Goal: Task Accomplishment & Management: Complete application form

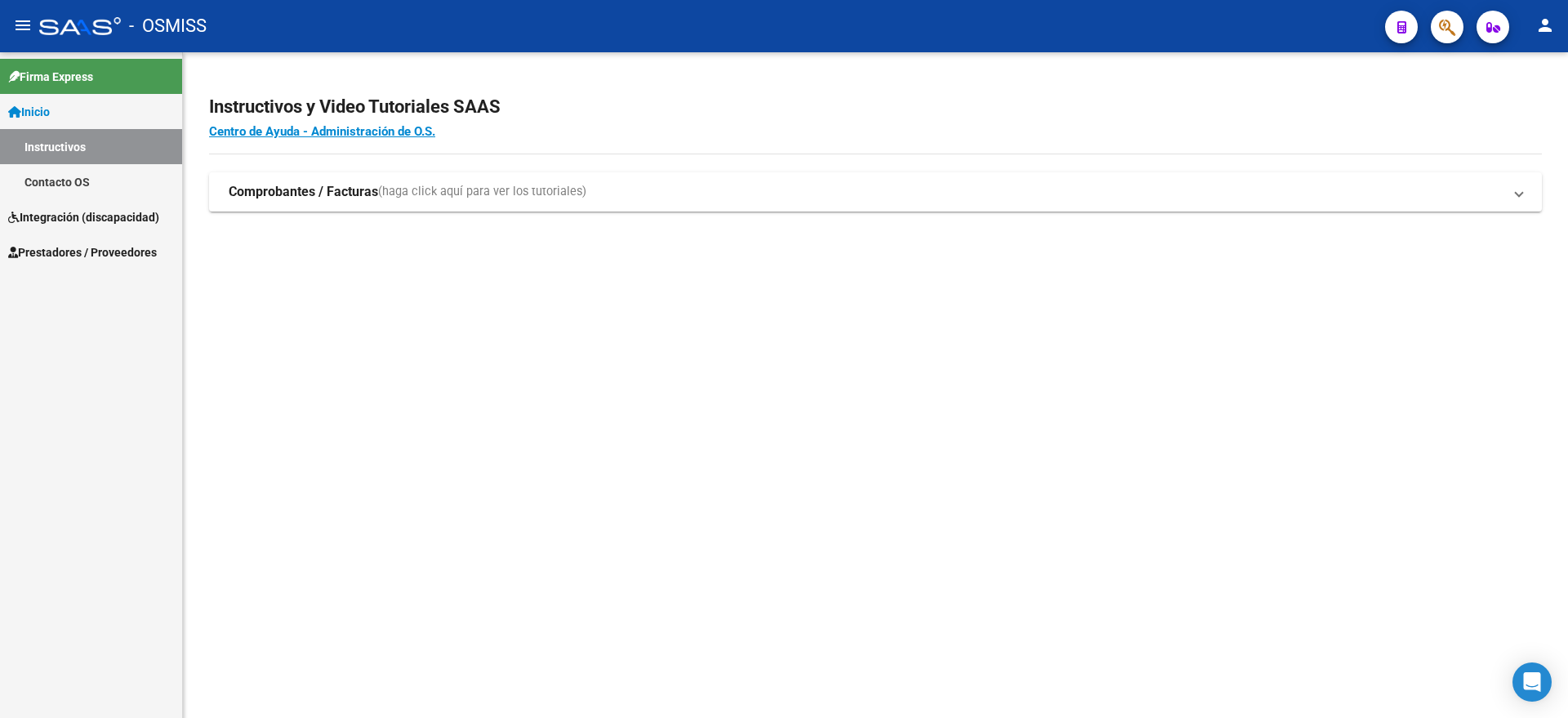
click at [80, 251] on span "Prestadores / Proveedores" at bounding box center [82, 251] width 148 height 18
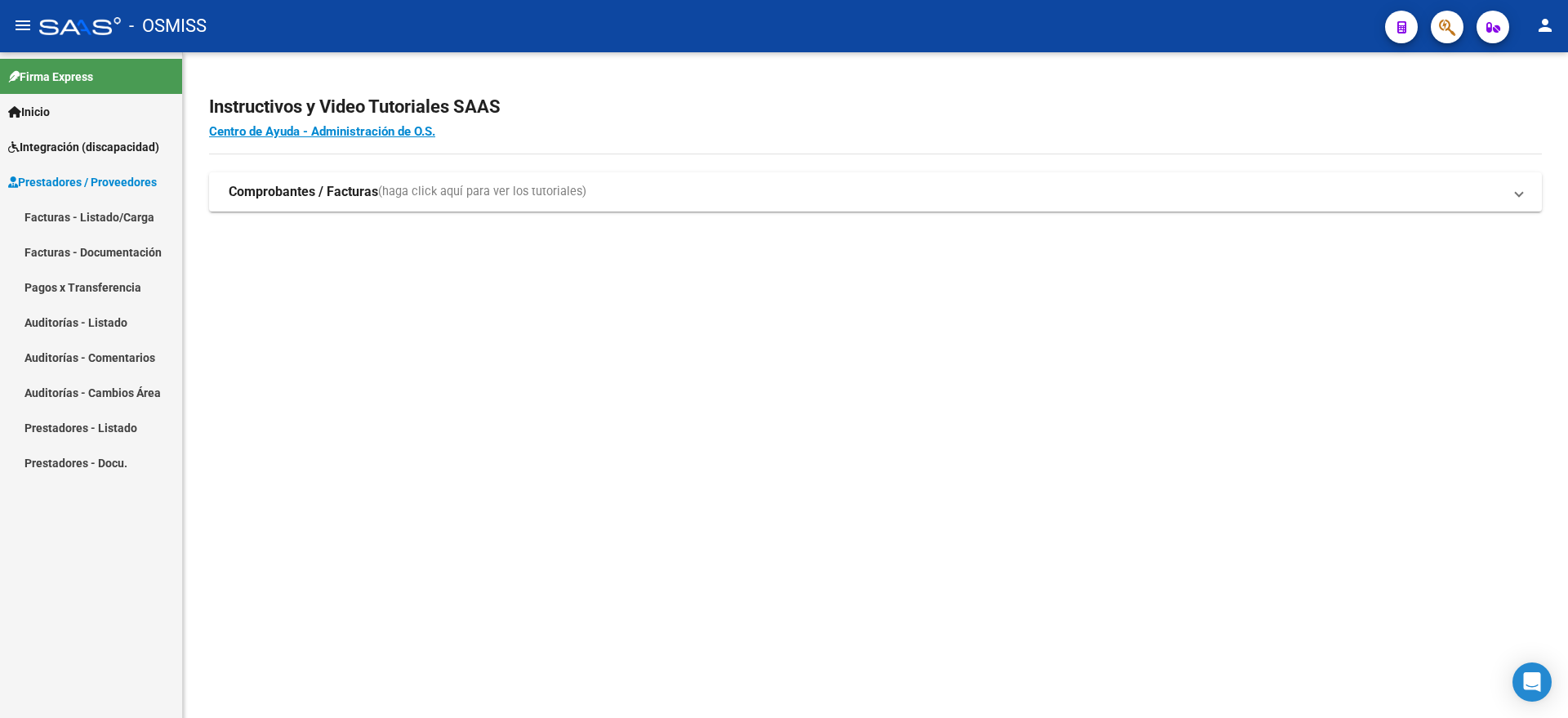
click at [83, 211] on link "Facturas - Listado/Carga" at bounding box center [91, 217] width 182 height 35
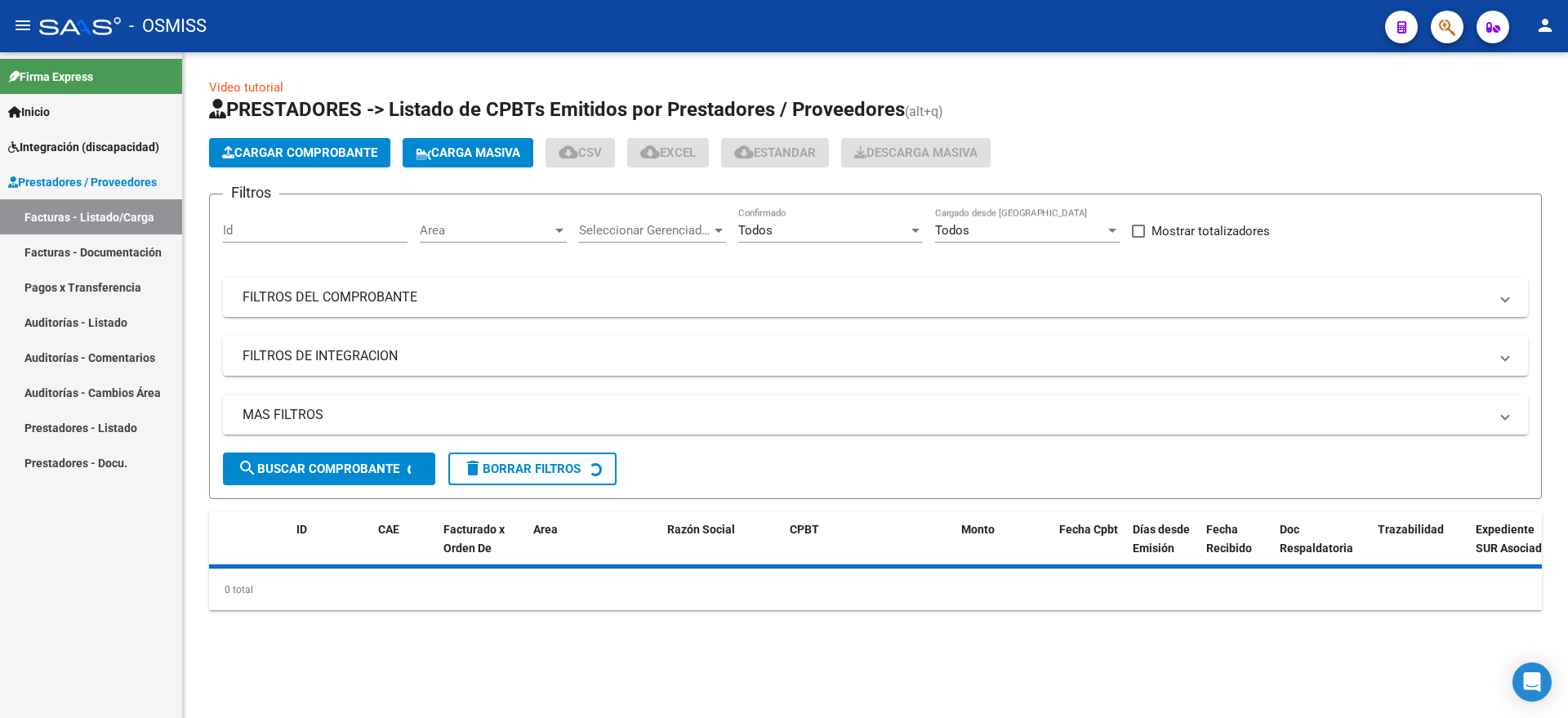
click at [298, 152] on span "Cargar Comprobante" at bounding box center [299, 152] width 155 height 15
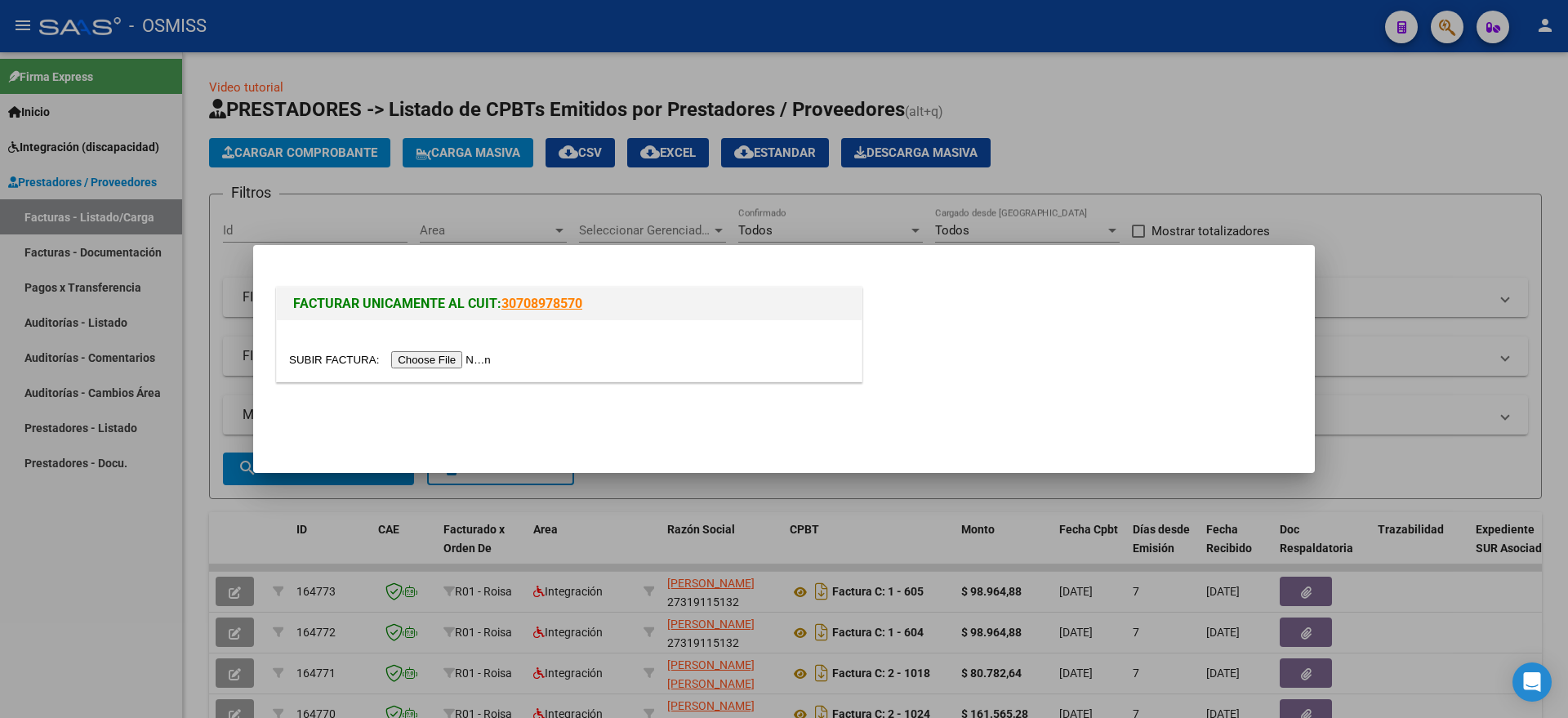
click at [445, 364] on input "file" at bounding box center [392, 359] width 207 height 17
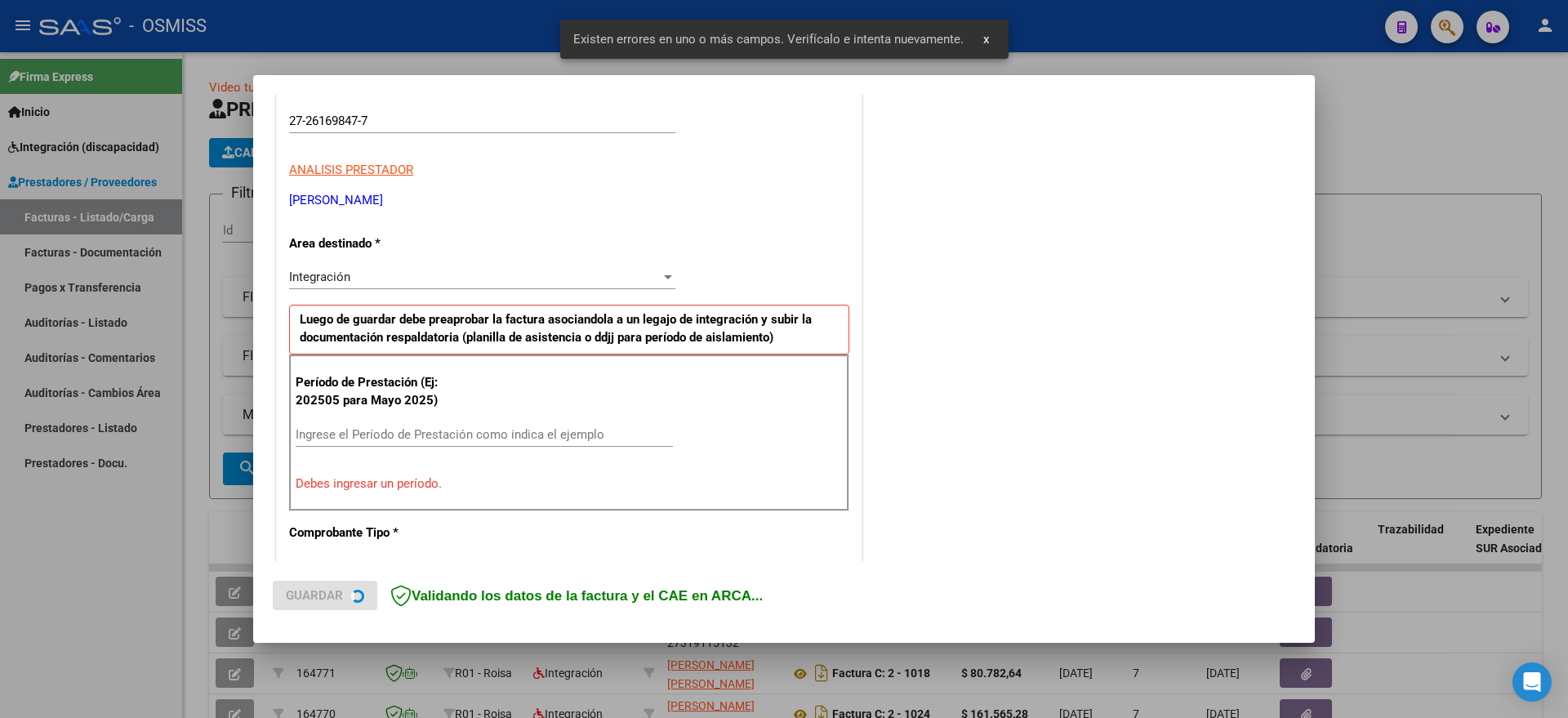
scroll to position [336, 0]
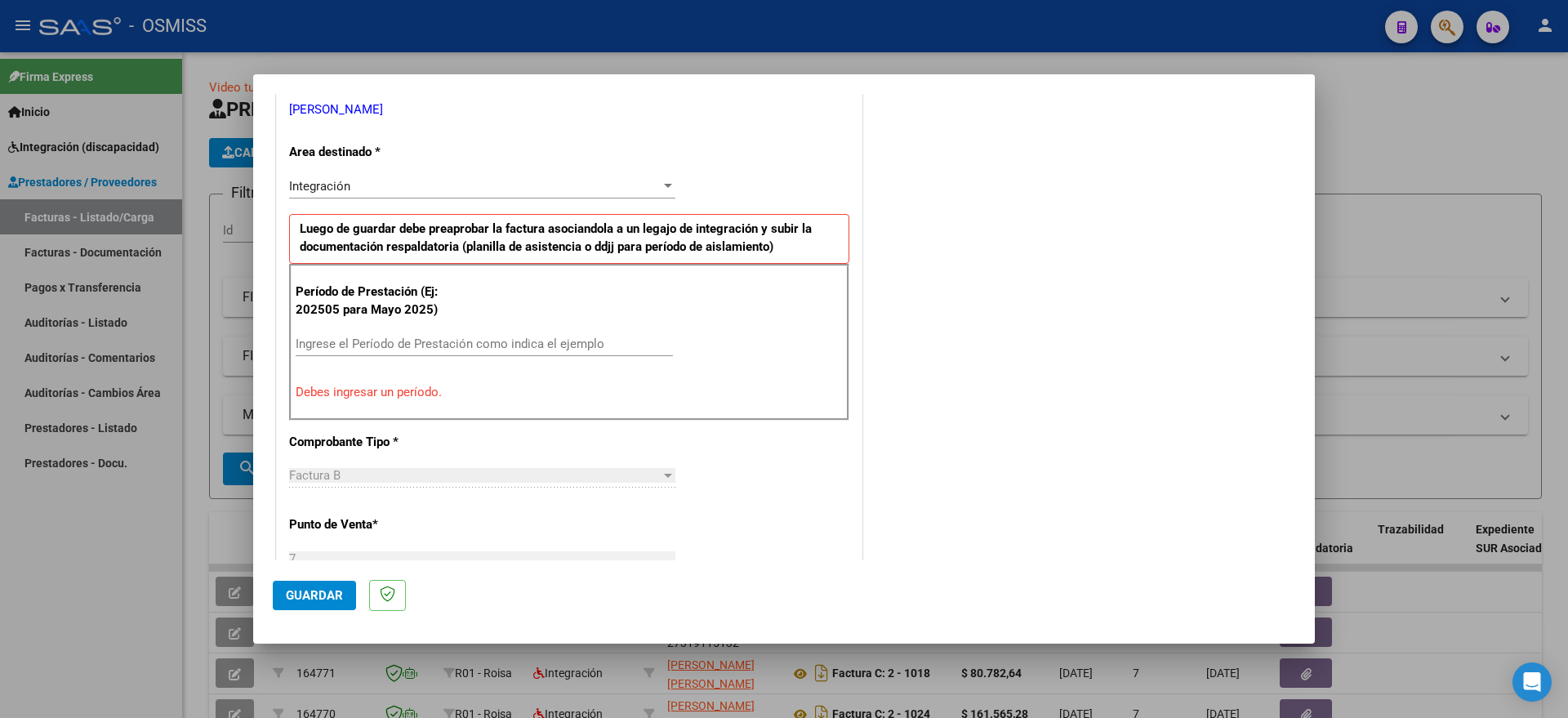
drag, startPoint x: 477, startPoint y: 331, endPoint x: 463, endPoint y: 333, distance: 14.1
click at [476, 332] on div "Ingrese el Período de Prestación como indica el ejemplo" at bounding box center [484, 344] width 377 height 24
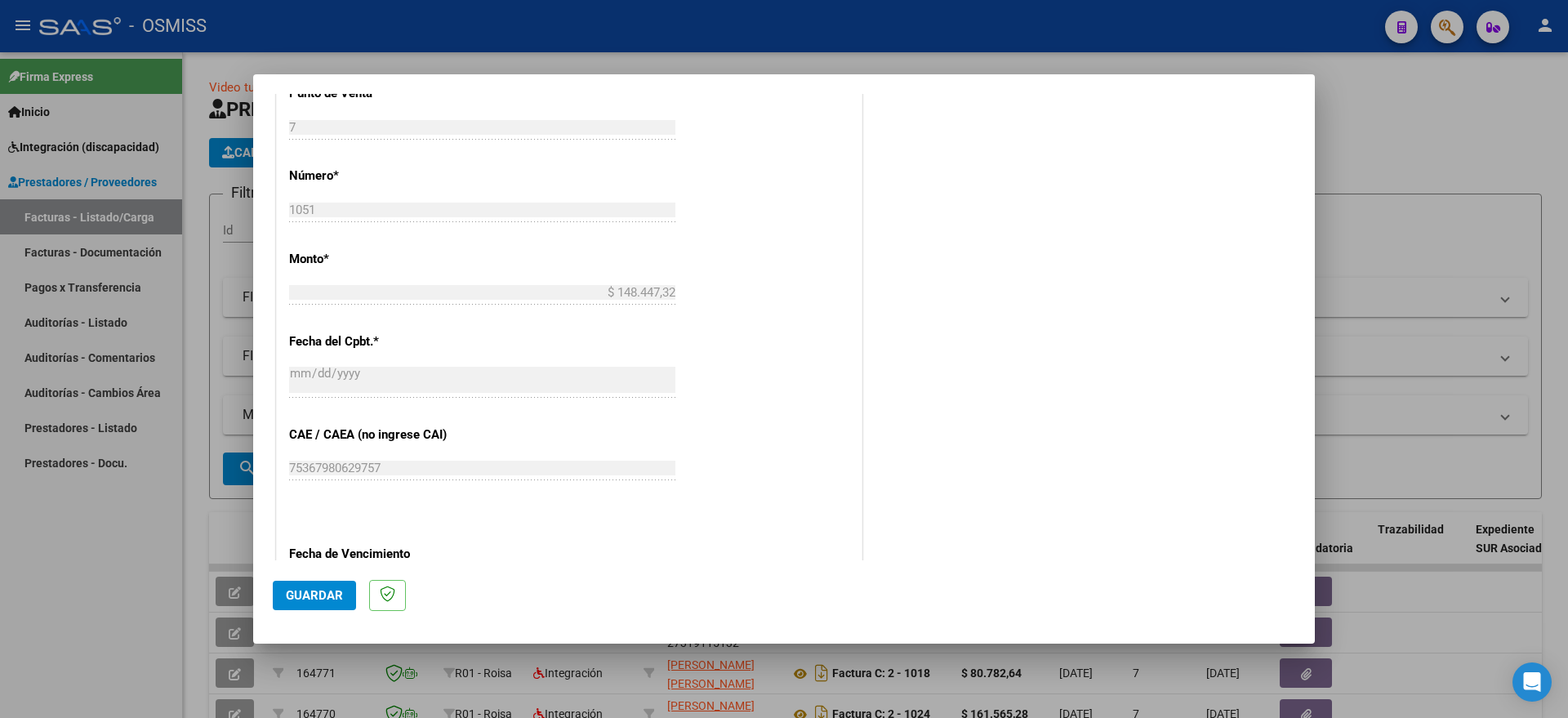
scroll to position [402, 0]
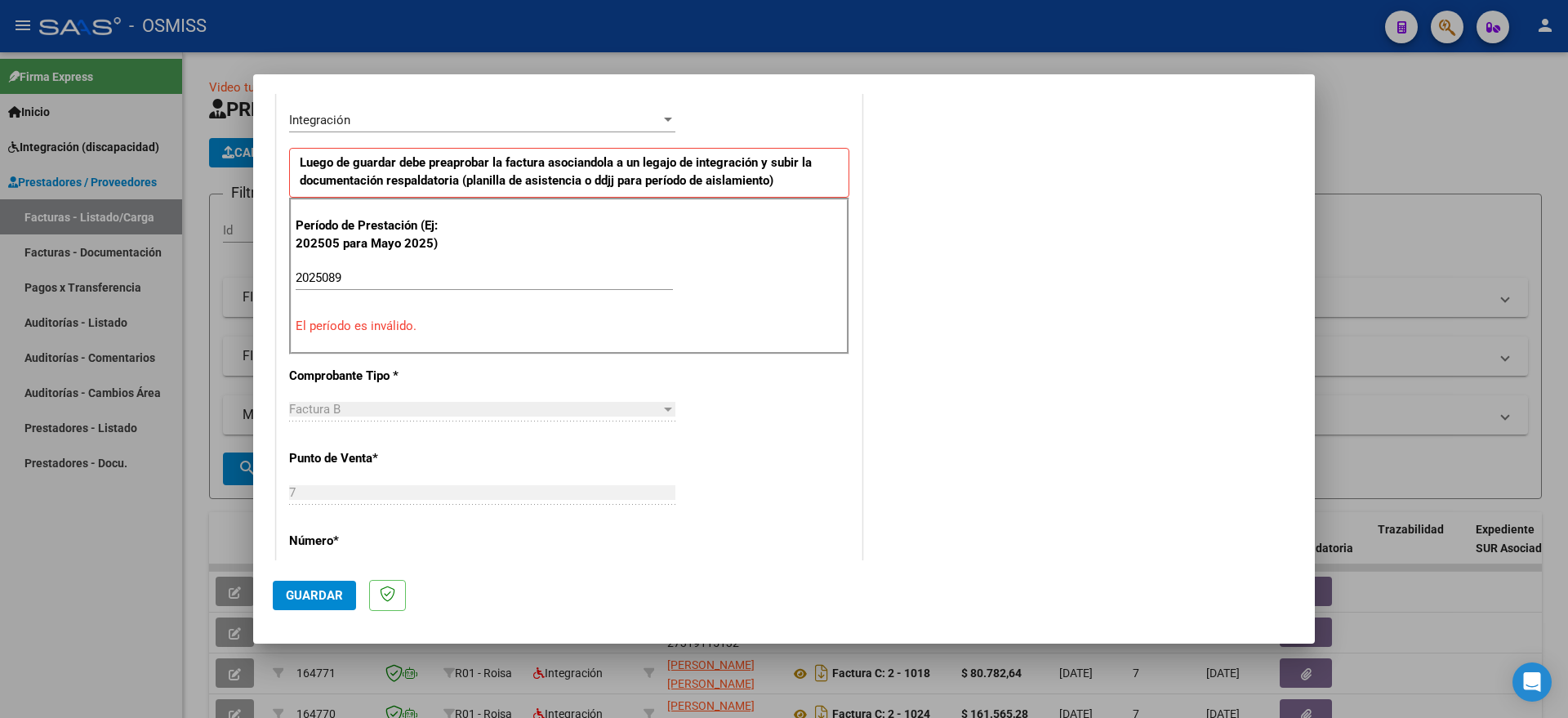
click at [348, 275] on input "2025089" at bounding box center [484, 278] width 377 height 15
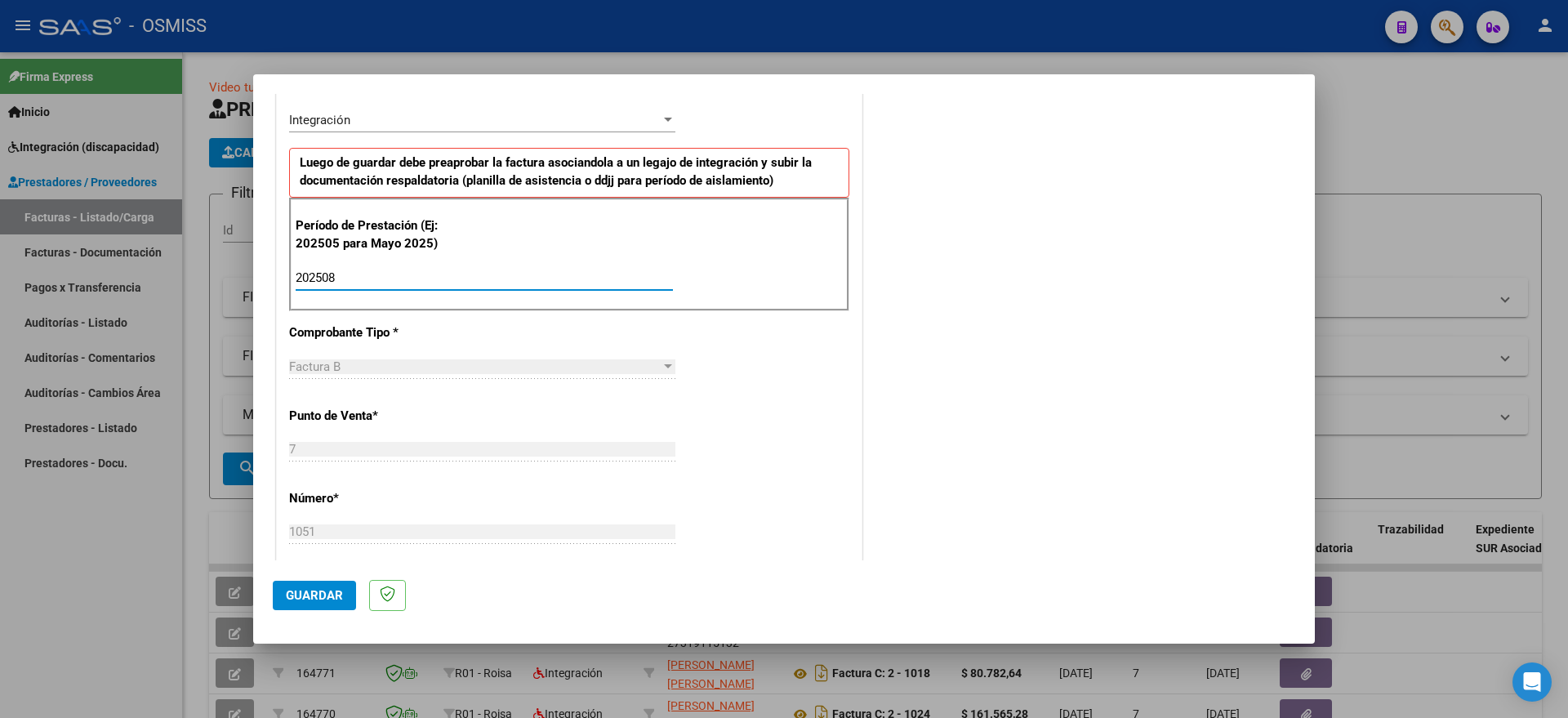
type input "202508"
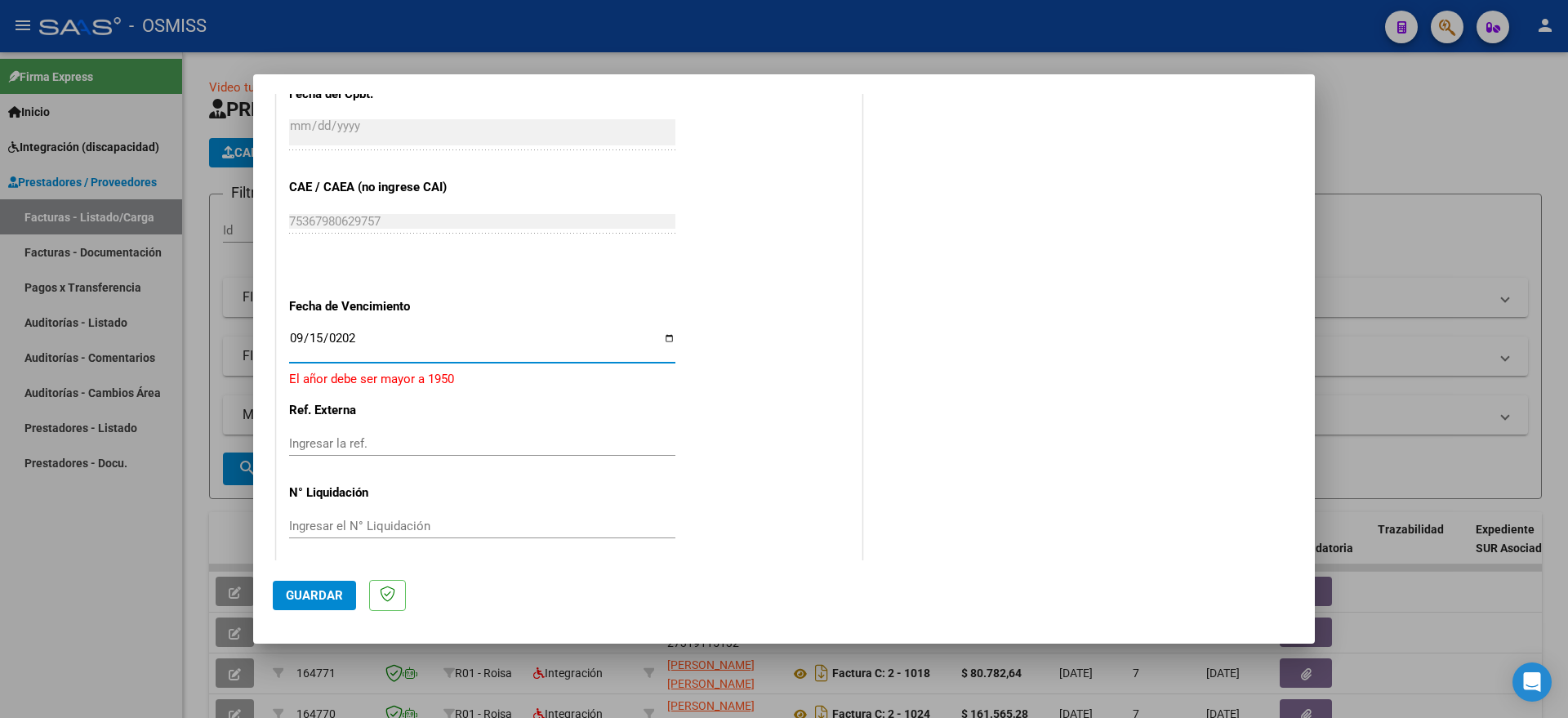
type input "[DATE]"
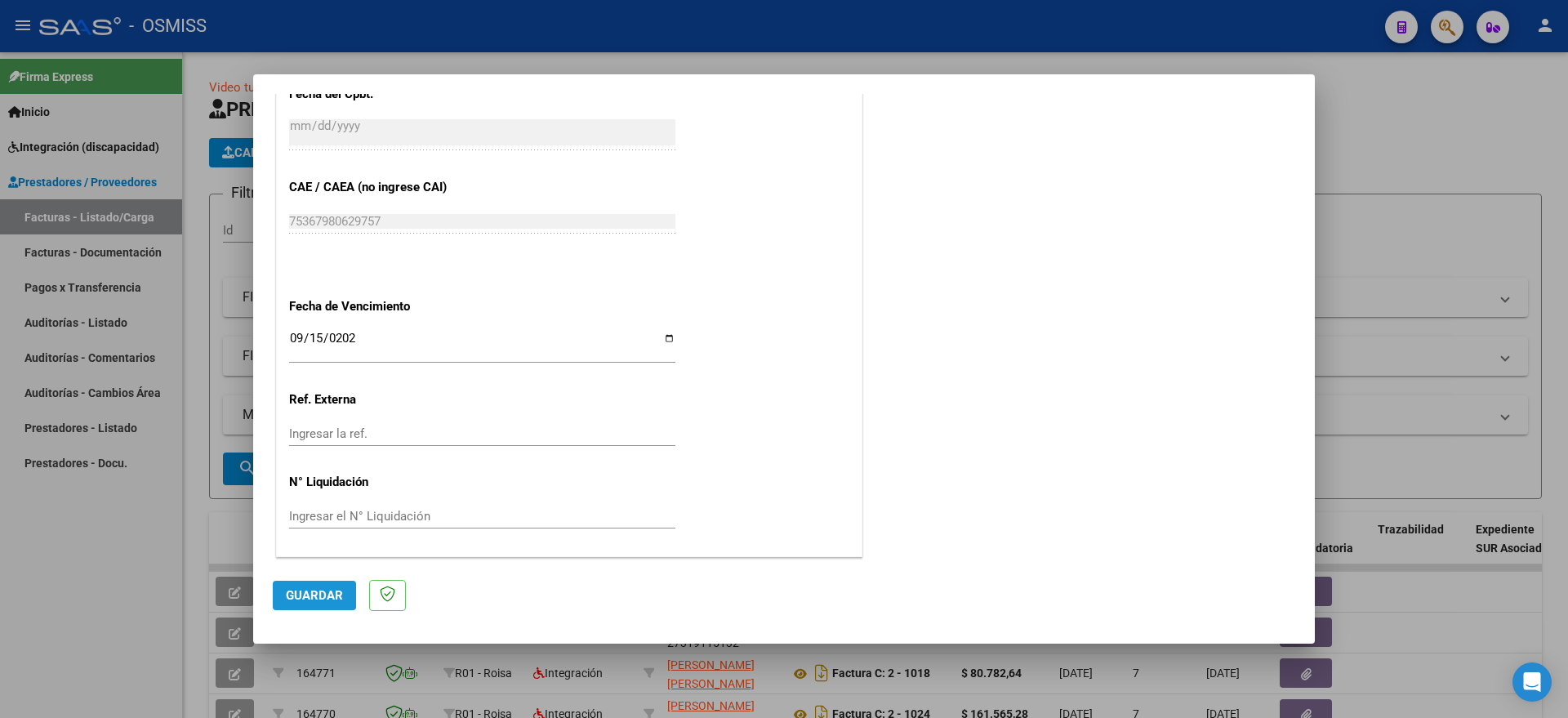
click at [314, 593] on span "Guardar" at bounding box center [314, 596] width 57 height 15
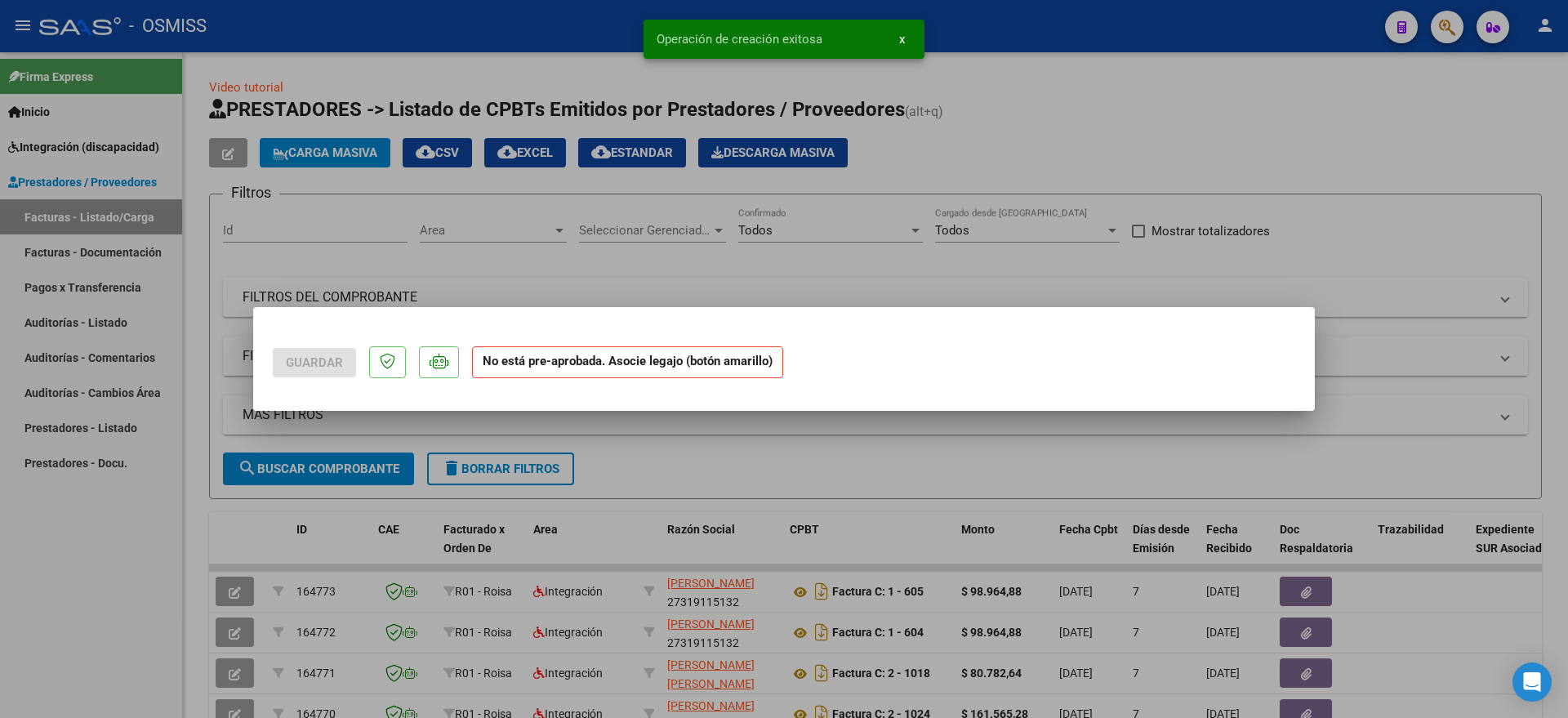
scroll to position [0, 0]
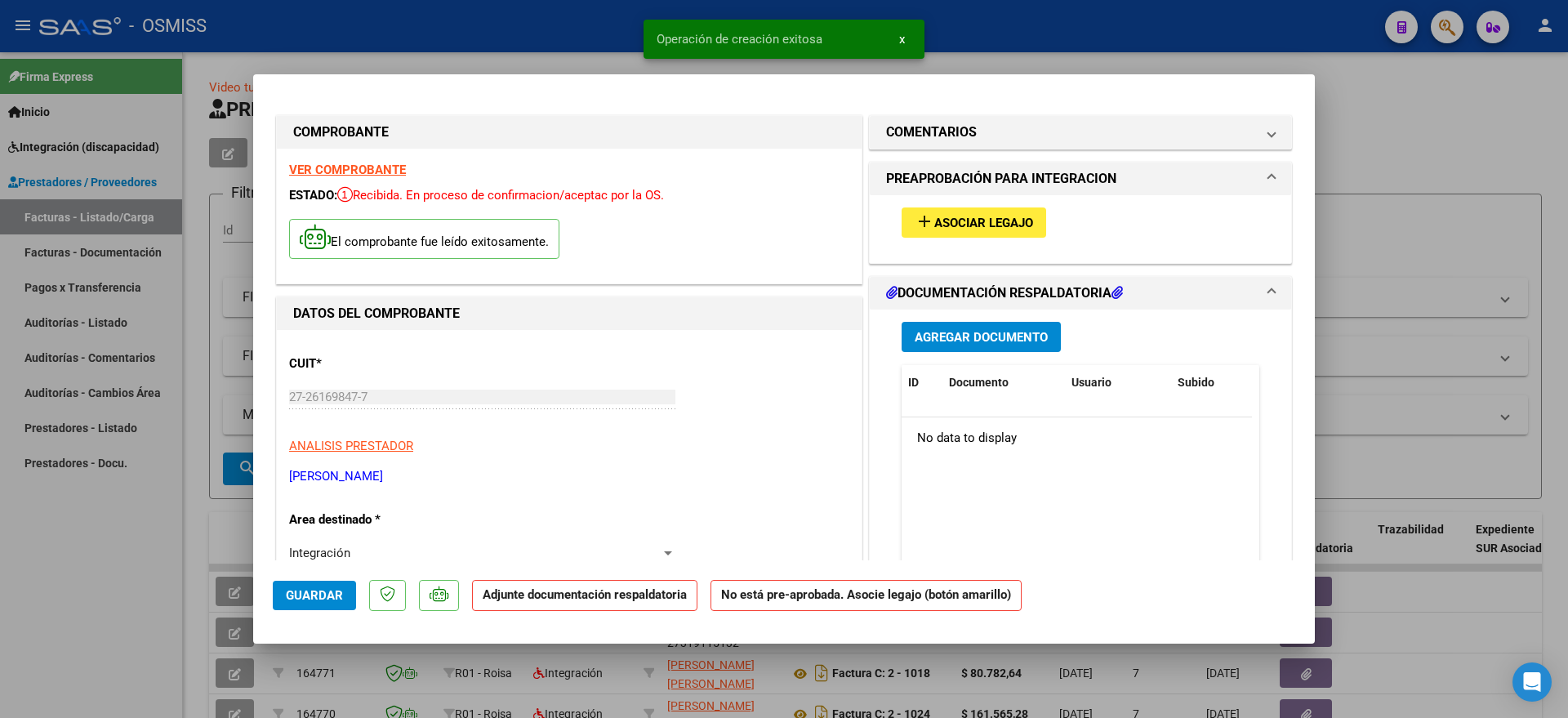
click at [1005, 224] on span "Asociar Legajo" at bounding box center [984, 223] width 99 height 15
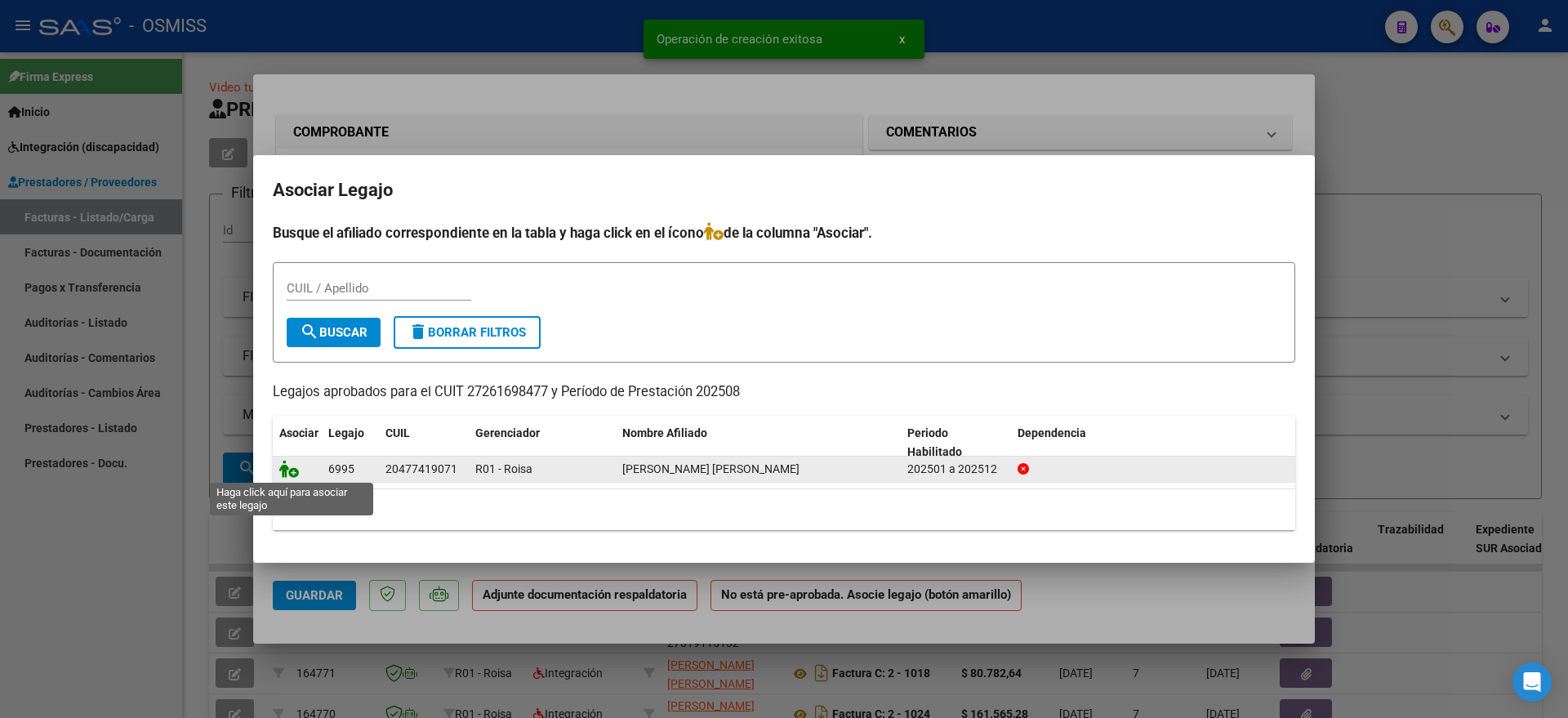
click at [289, 473] on icon at bounding box center [288, 468] width 19 height 18
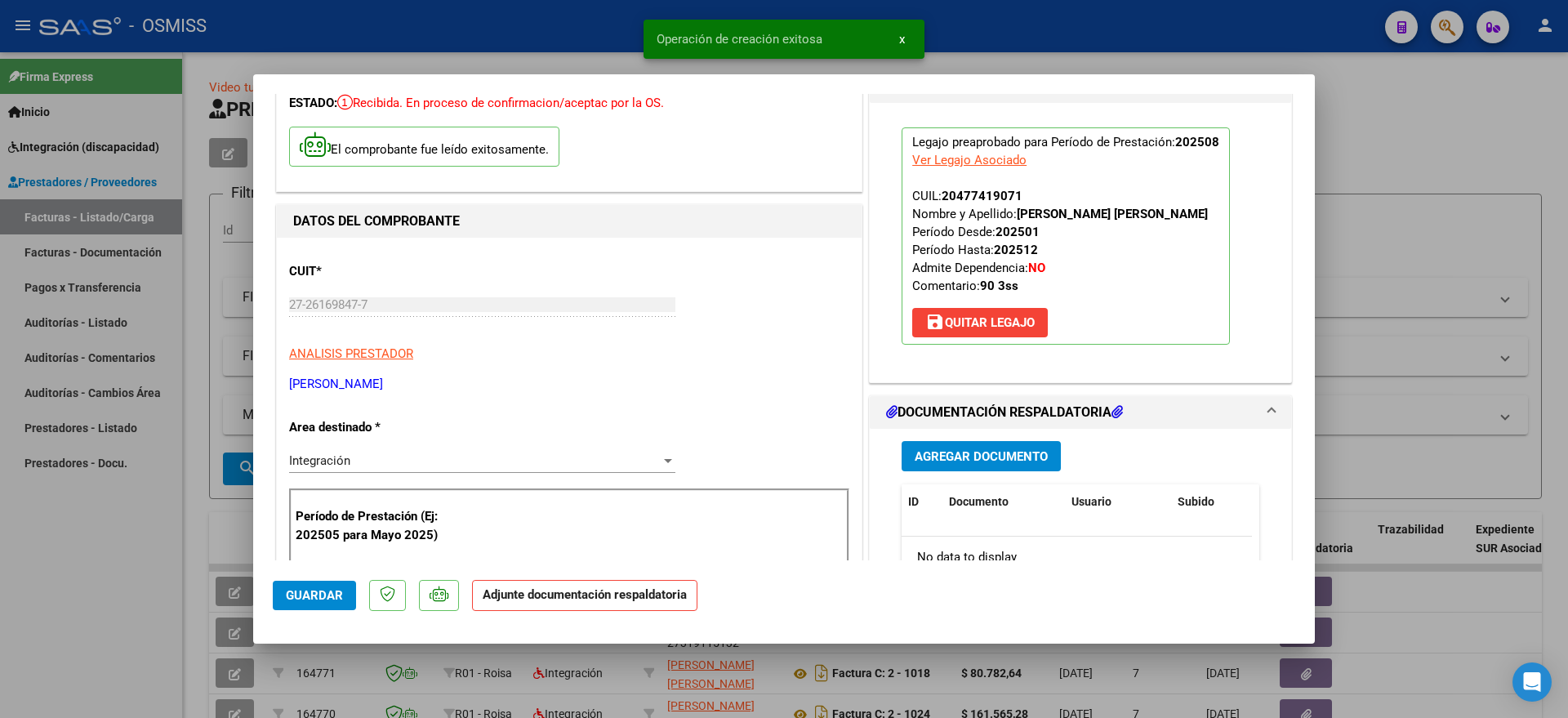
scroll to position [306, 0]
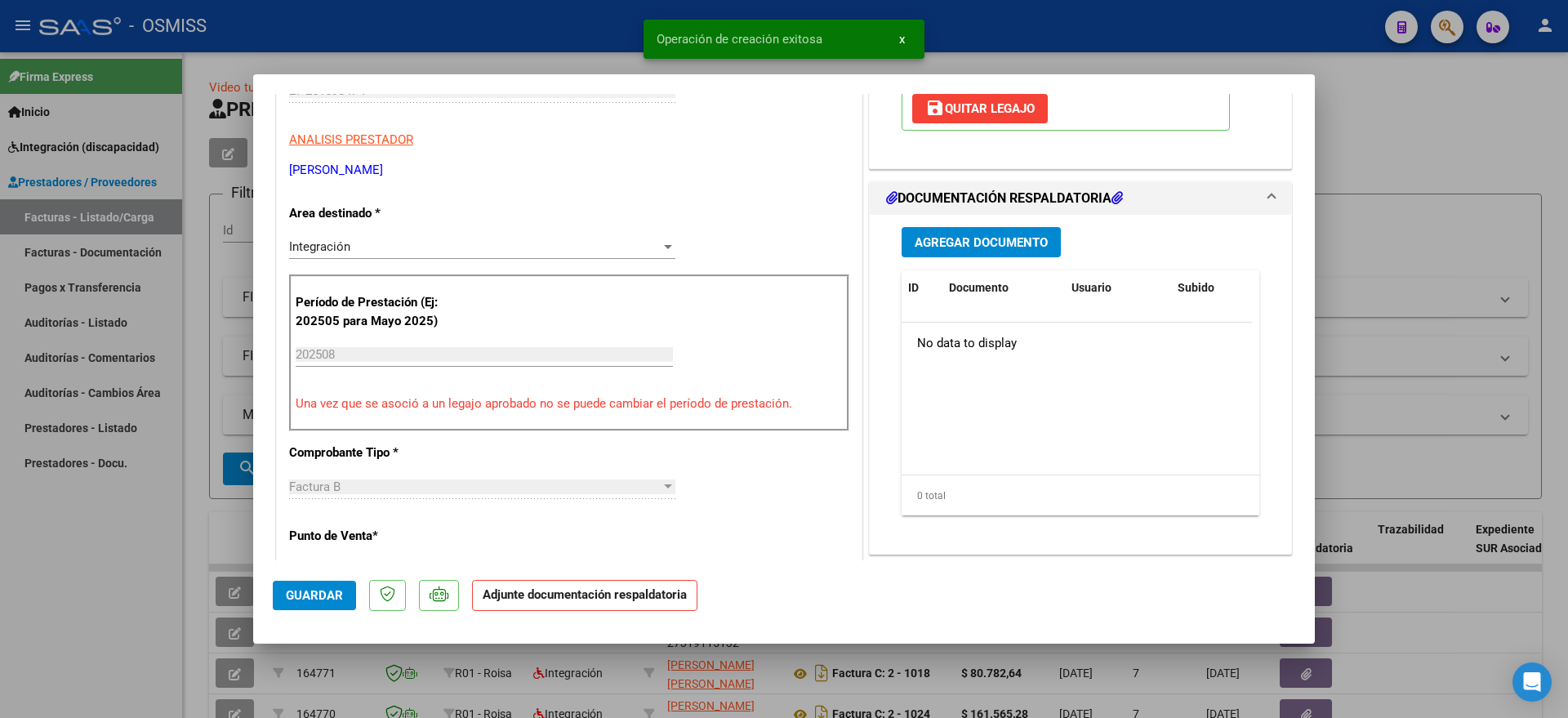
click at [924, 233] on button "Agregar Documento" at bounding box center [981, 242] width 159 height 30
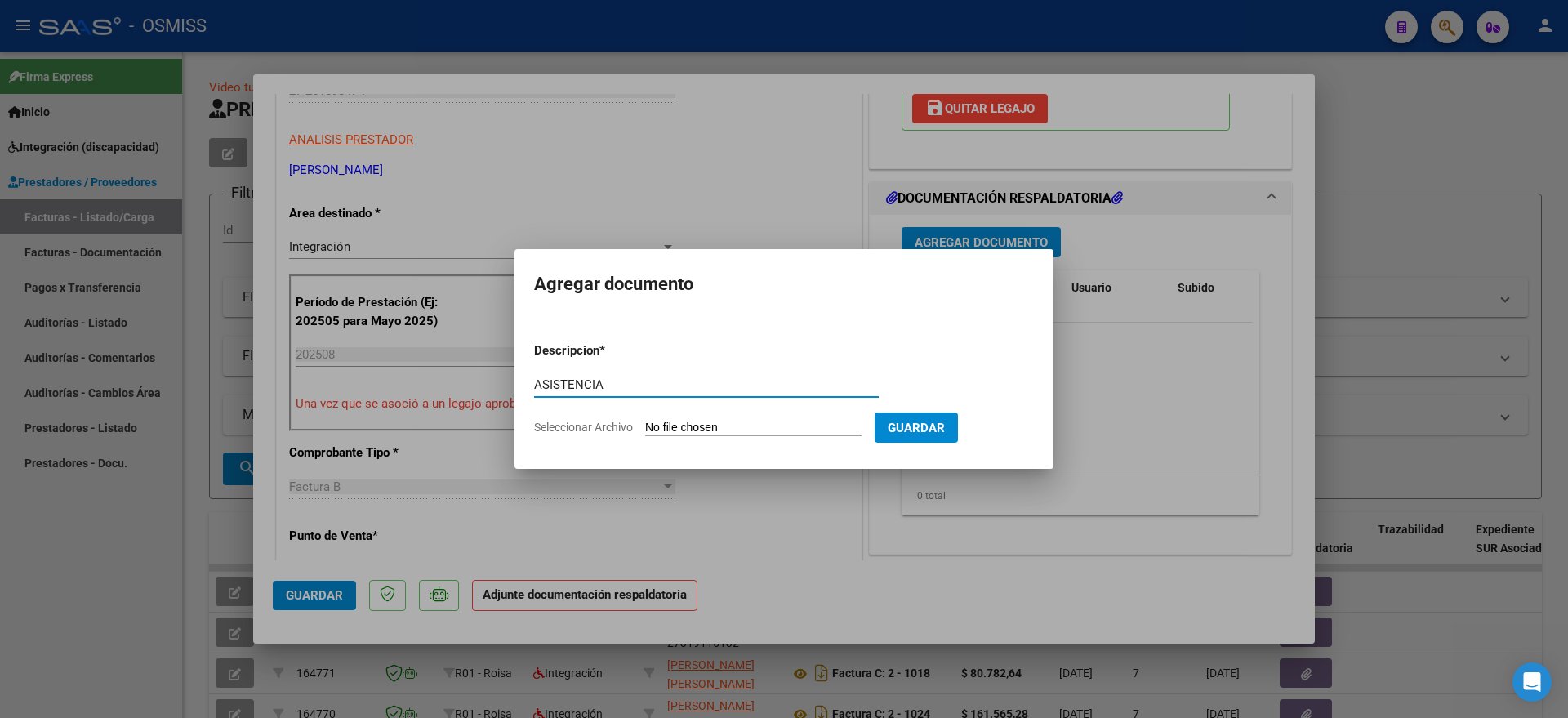
type input "ASISTENCIA"
click at [724, 421] on input "Seleccionar Archivo" at bounding box center [753, 428] width 216 height 16
type input "C:\fakepath\asistencia [DATE] [PERSON_NAME].pdf"
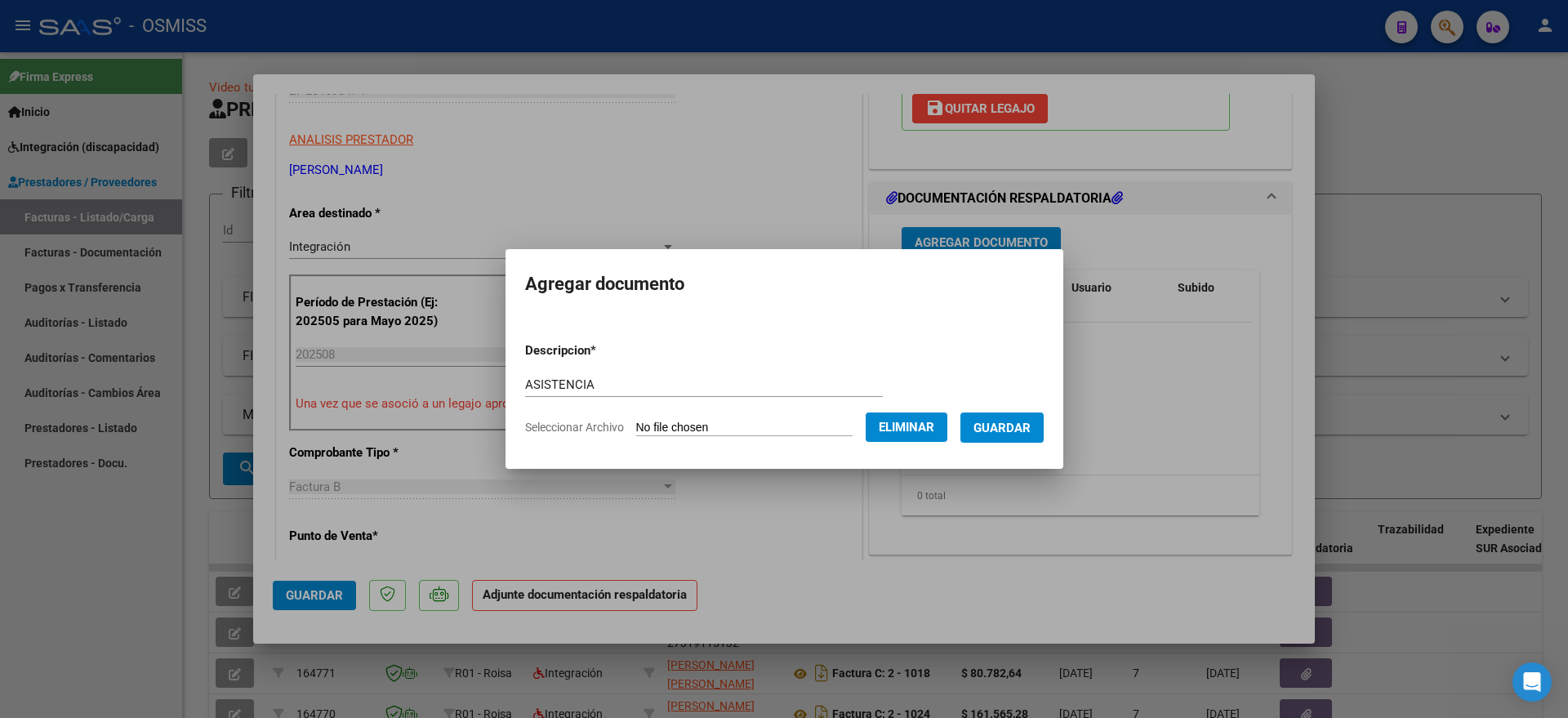
click at [1027, 426] on span "Guardar" at bounding box center [1002, 428] width 57 height 15
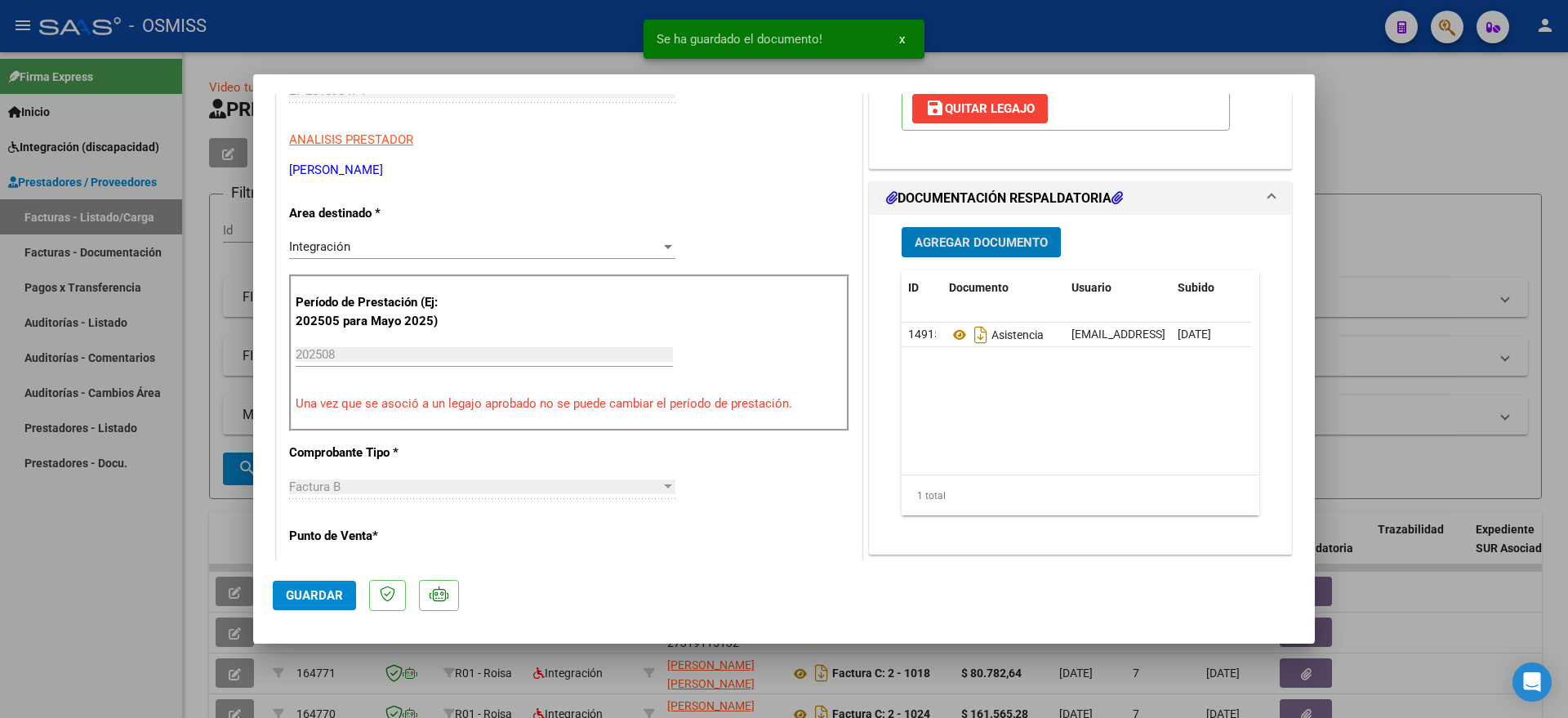
click at [295, 602] on span "Guardar" at bounding box center [314, 596] width 57 height 15
click at [103, 611] on div at bounding box center [784, 359] width 1568 height 718
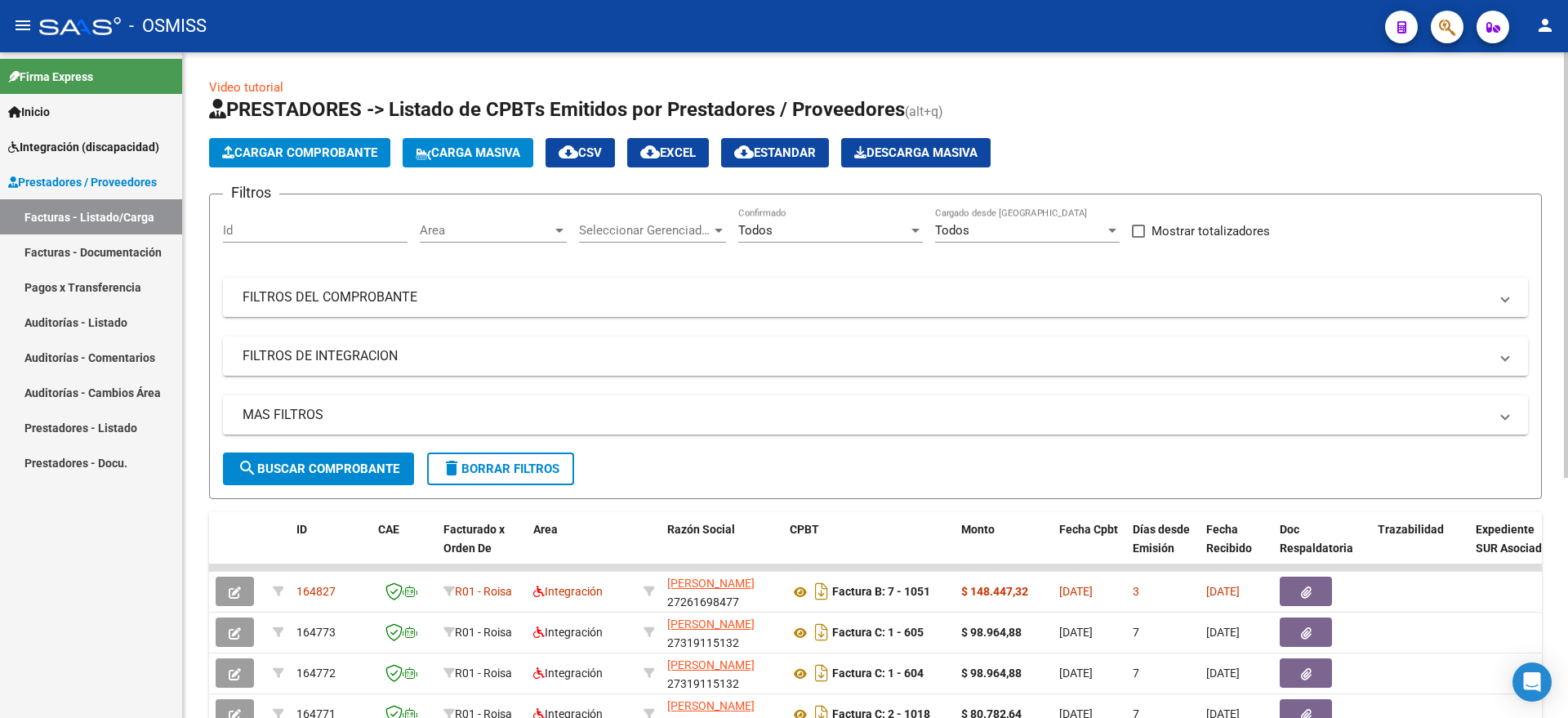
click at [304, 149] on span "Cargar Comprobante" at bounding box center [299, 152] width 155 height 15
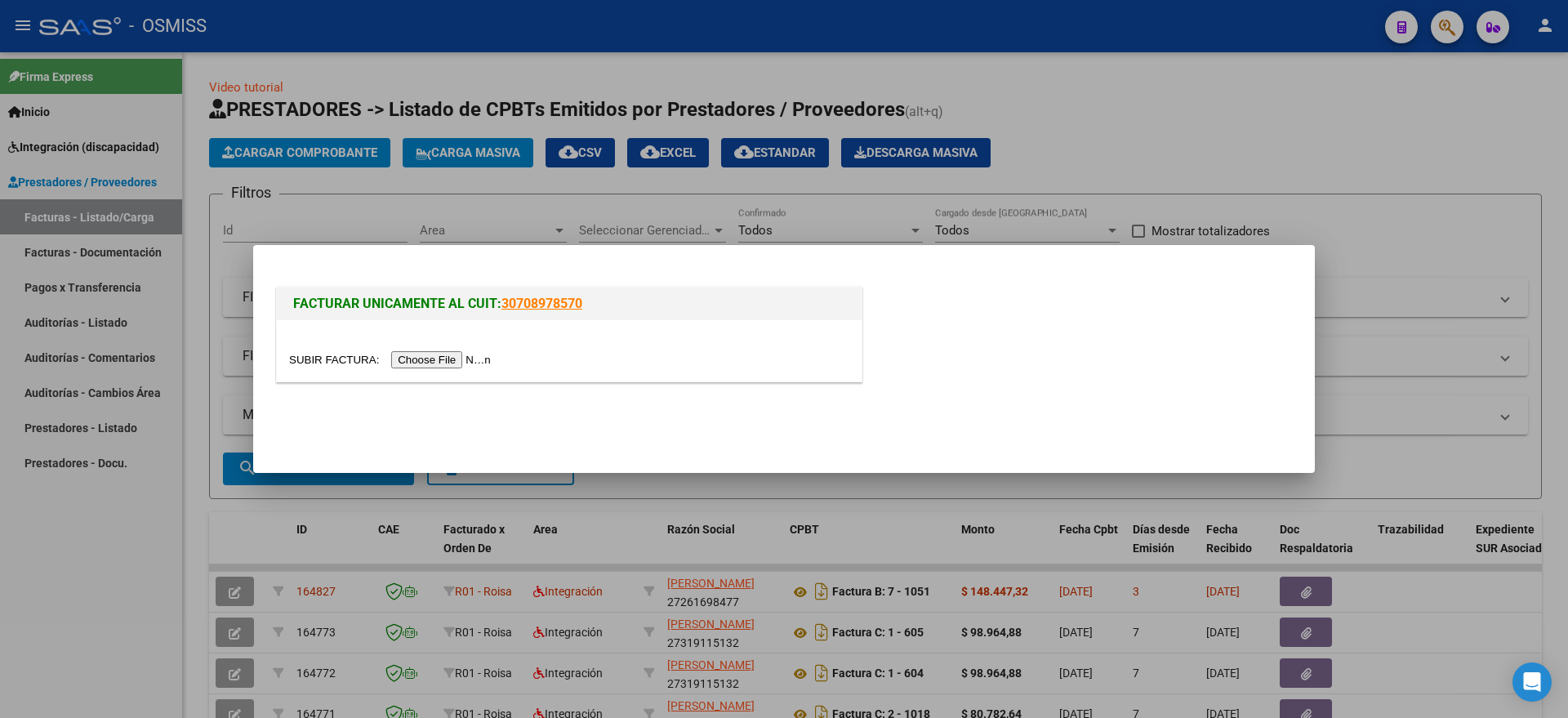
click at [467, 359] on input "file" at bounding box center [392, 359] width 207 height 17
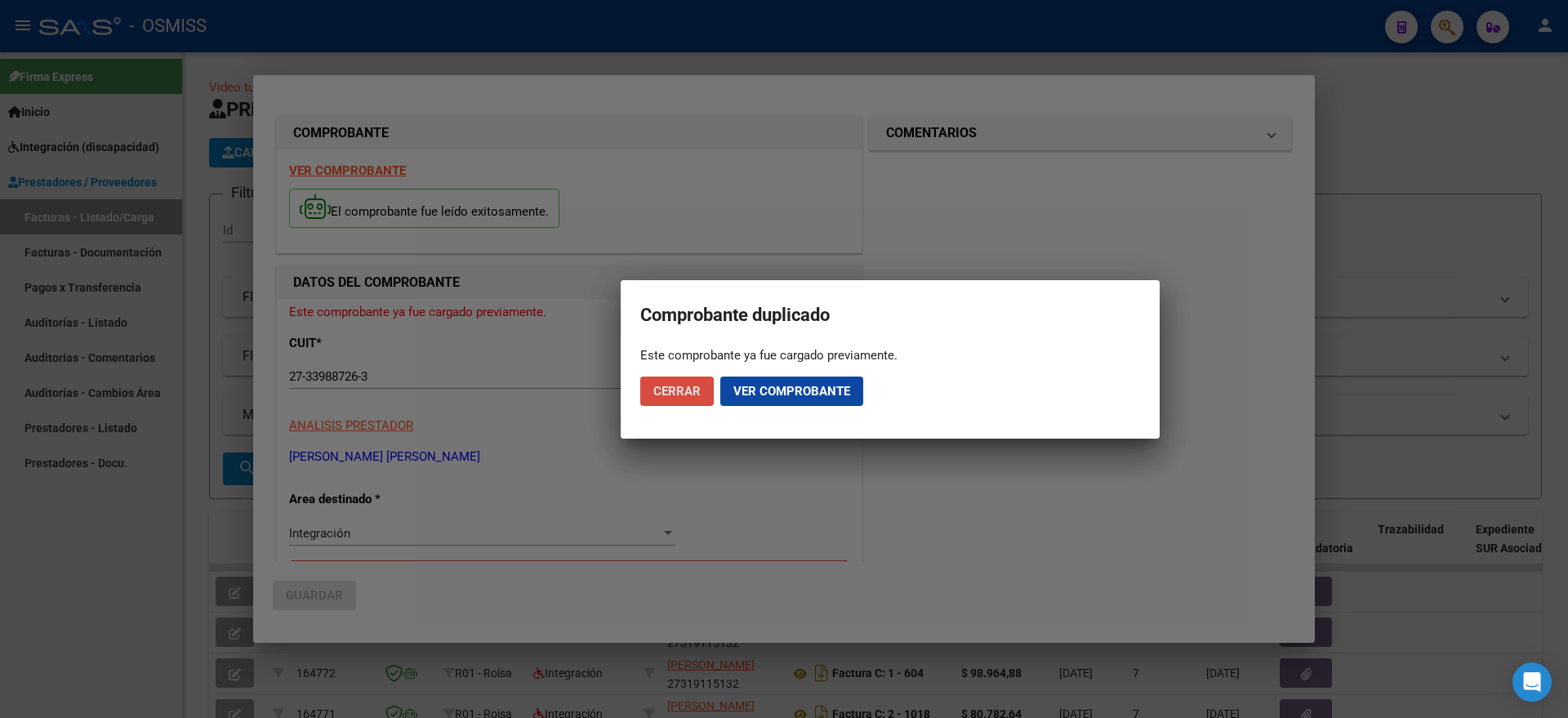
click at [677, 385] on span "Cerrar" at bounding box center [677, 391] width 48 height 15
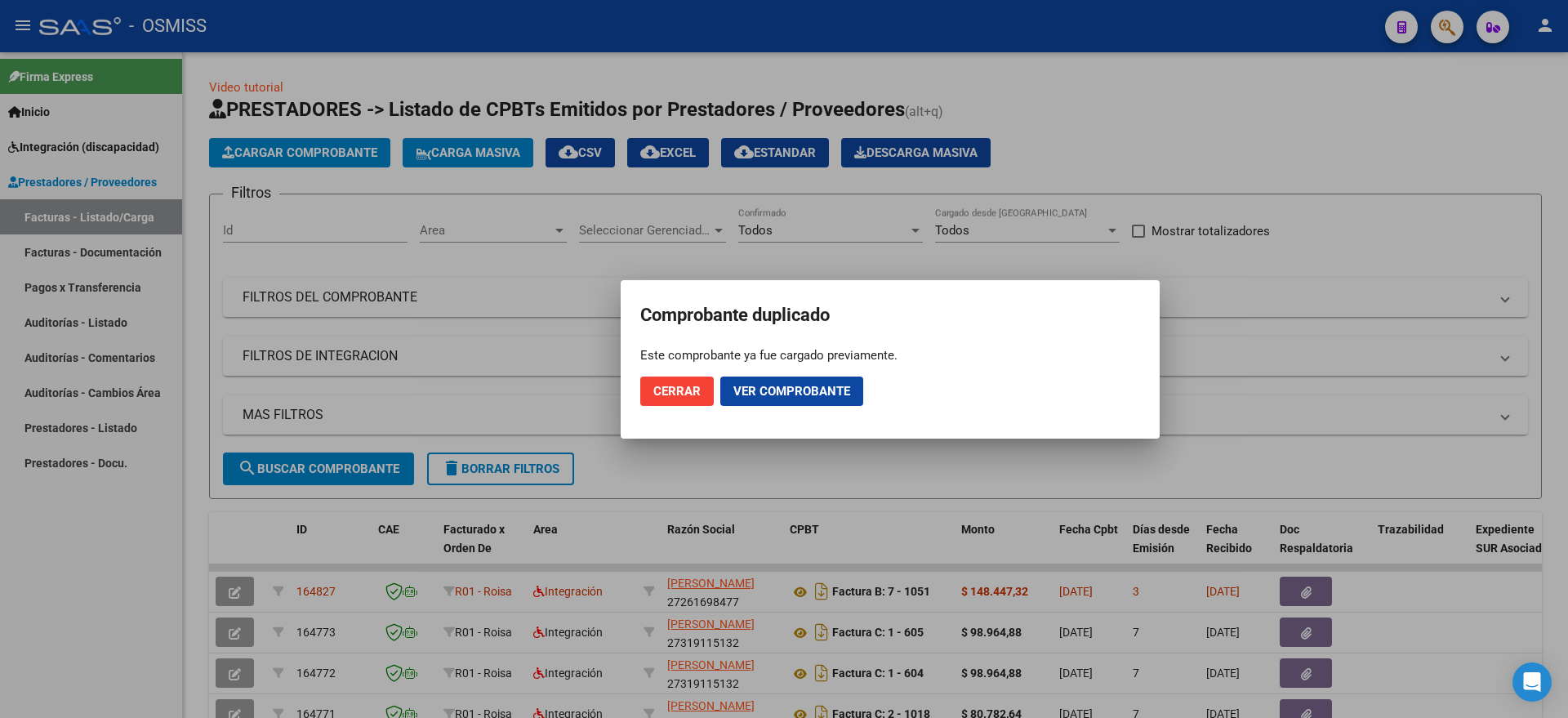
click at [122, 481] on div at bounding box center [784, 359] width 1568 height 718
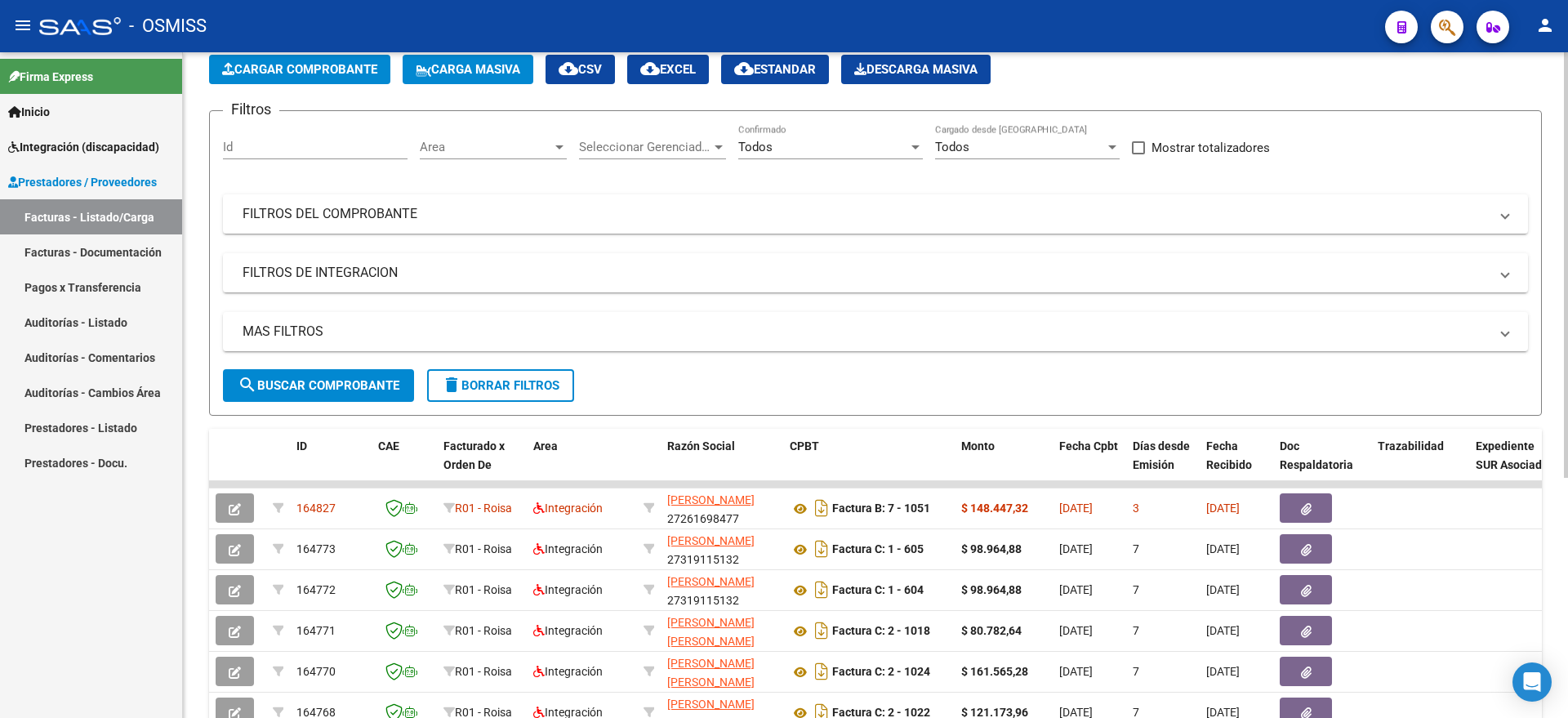
scroll to position [0, 0]
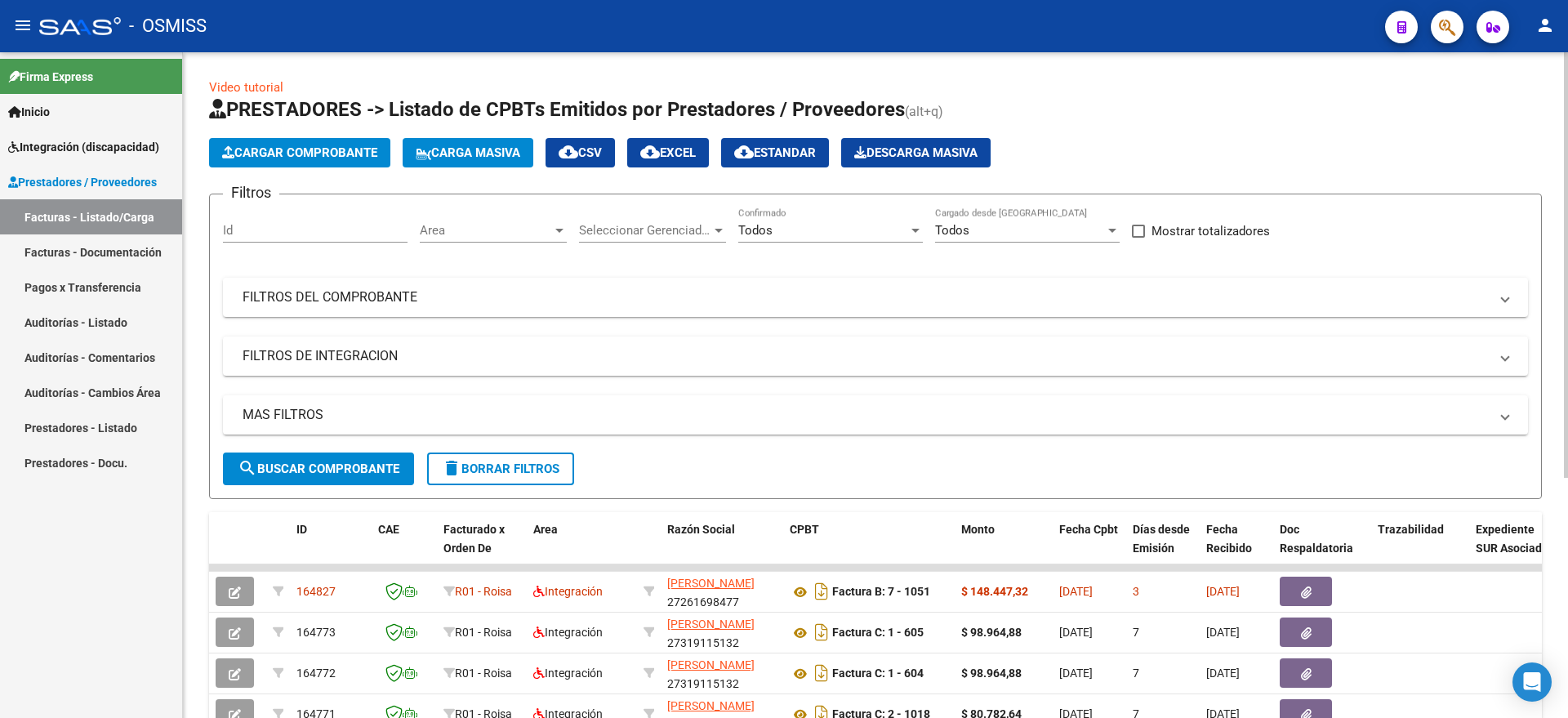
click at [323, 152] on span "Cargar Comprobante" at bounding box center [299, 152] width 155 height 15
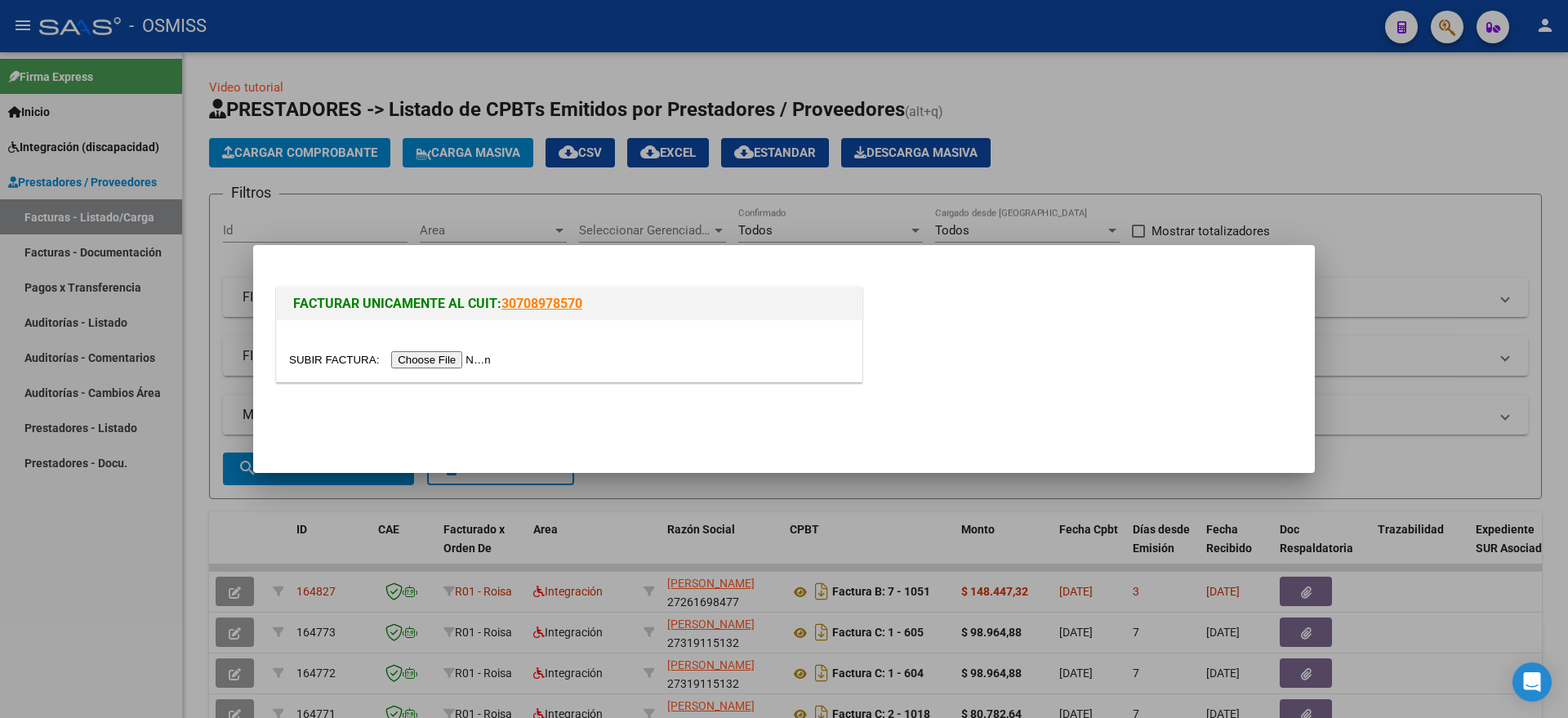
click at [443, 364] on input "file" at bounding box center [392, 359] width 207 height 17
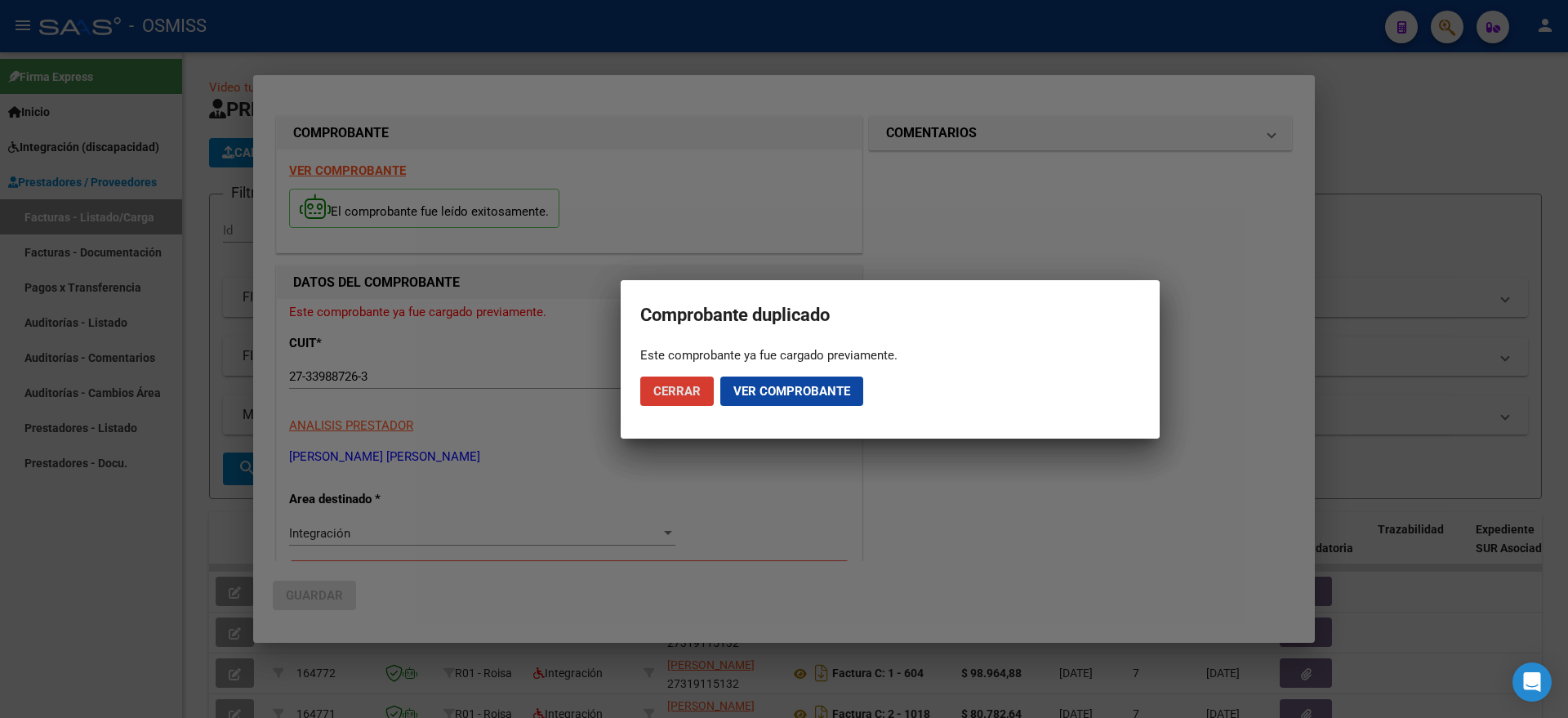
click at [670, 386] on span "Cerrar" at bounding box center [677, 391] width 48 height 15
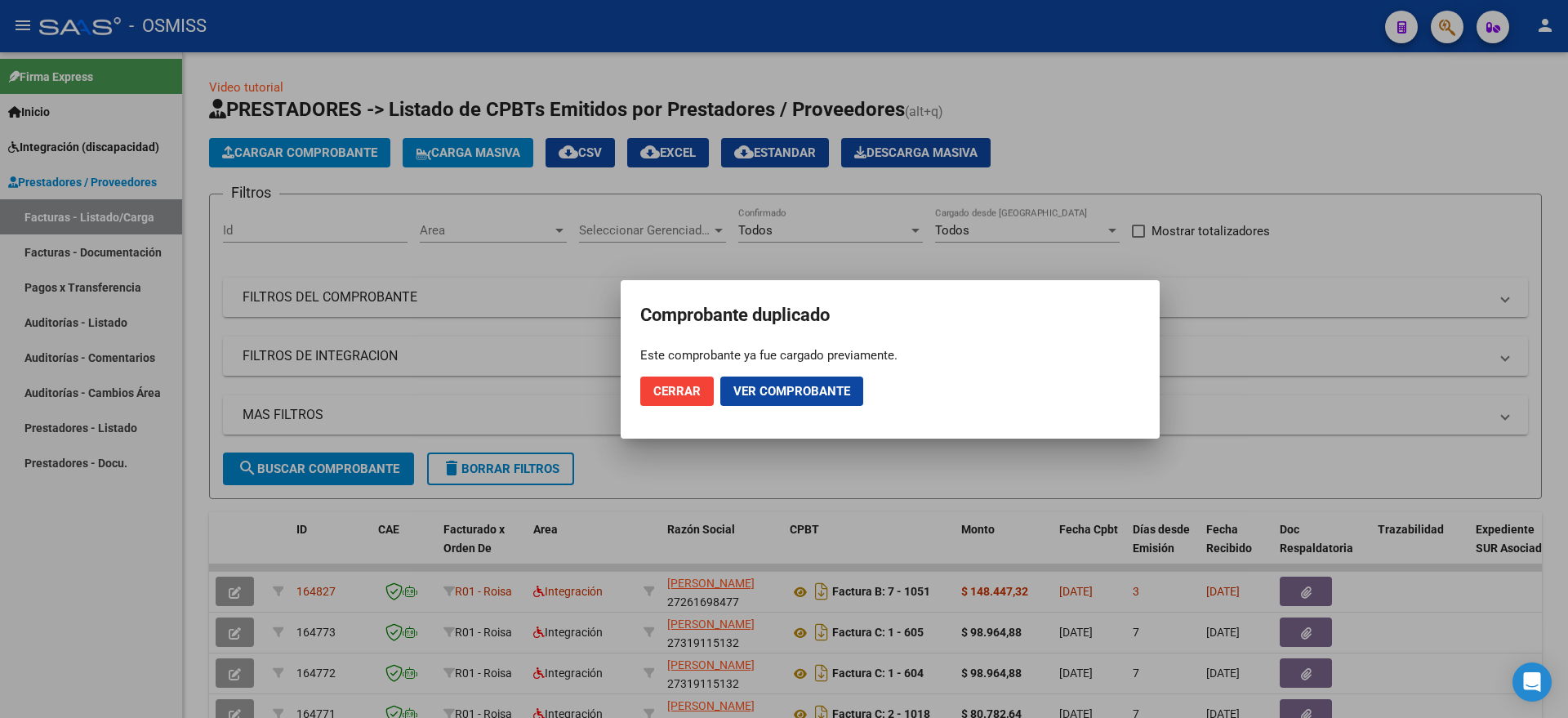
click at [199, 529] on div at bounding box center [784, 359] width 1568 height 718
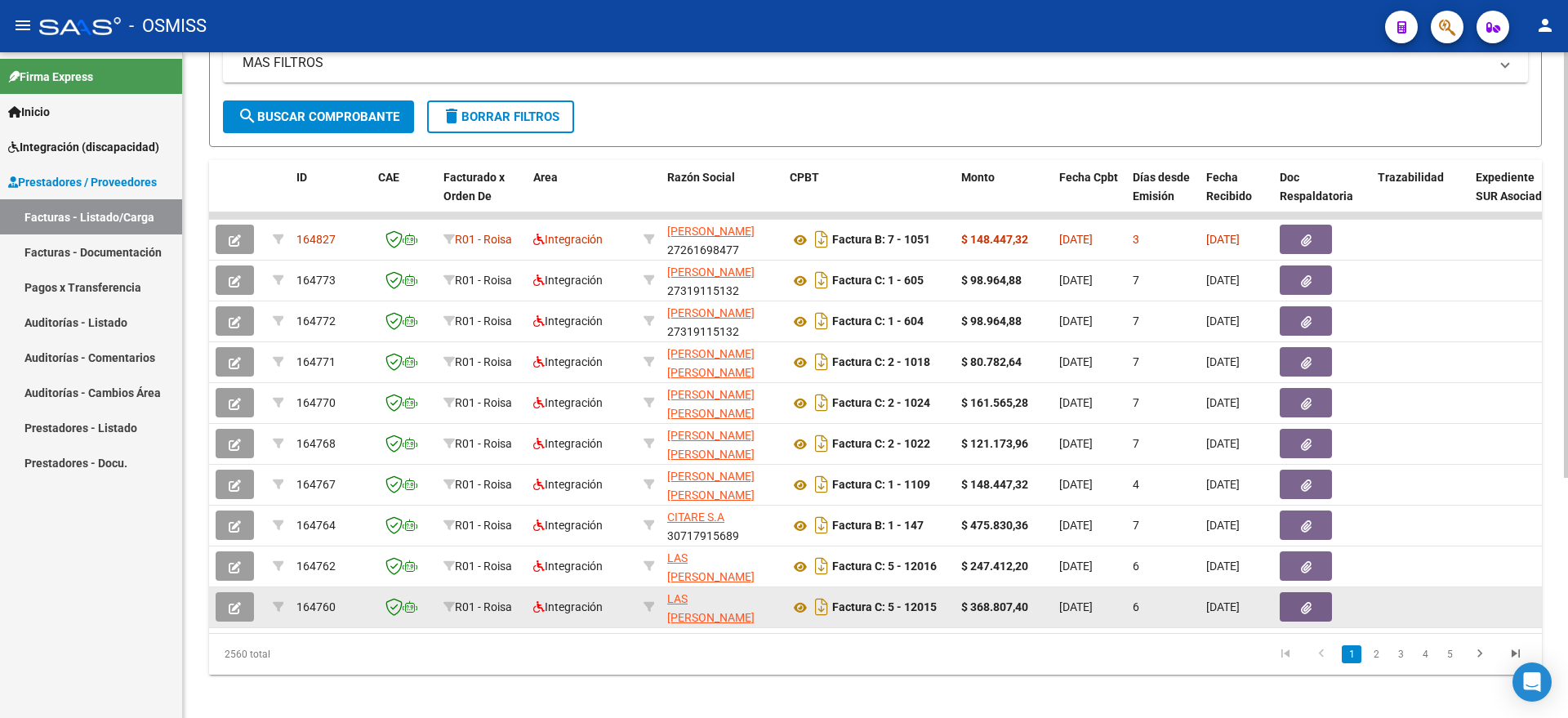
scroll to position [376, 0]
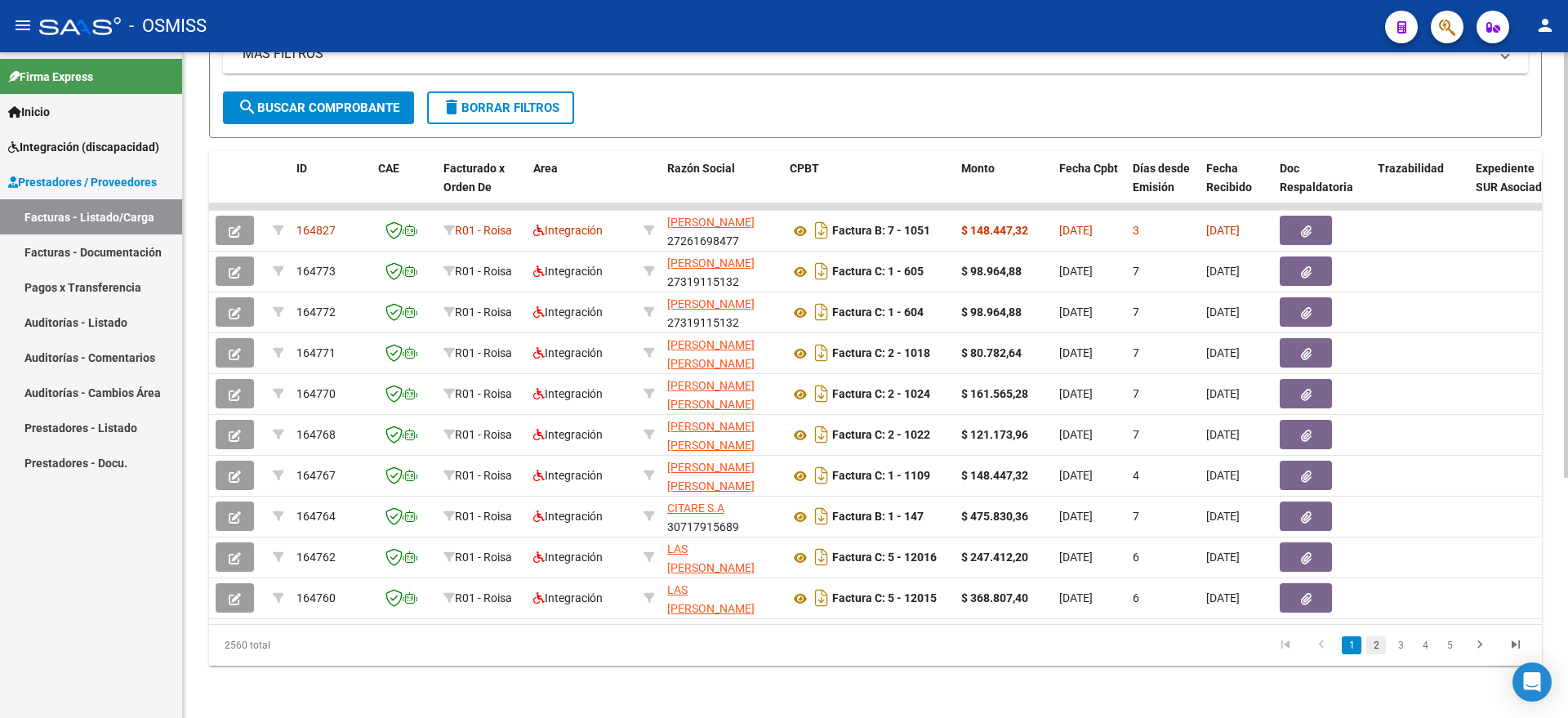
click at [1371, 645] on link "2" at bounding box center [1376, 644] width 19 height 18
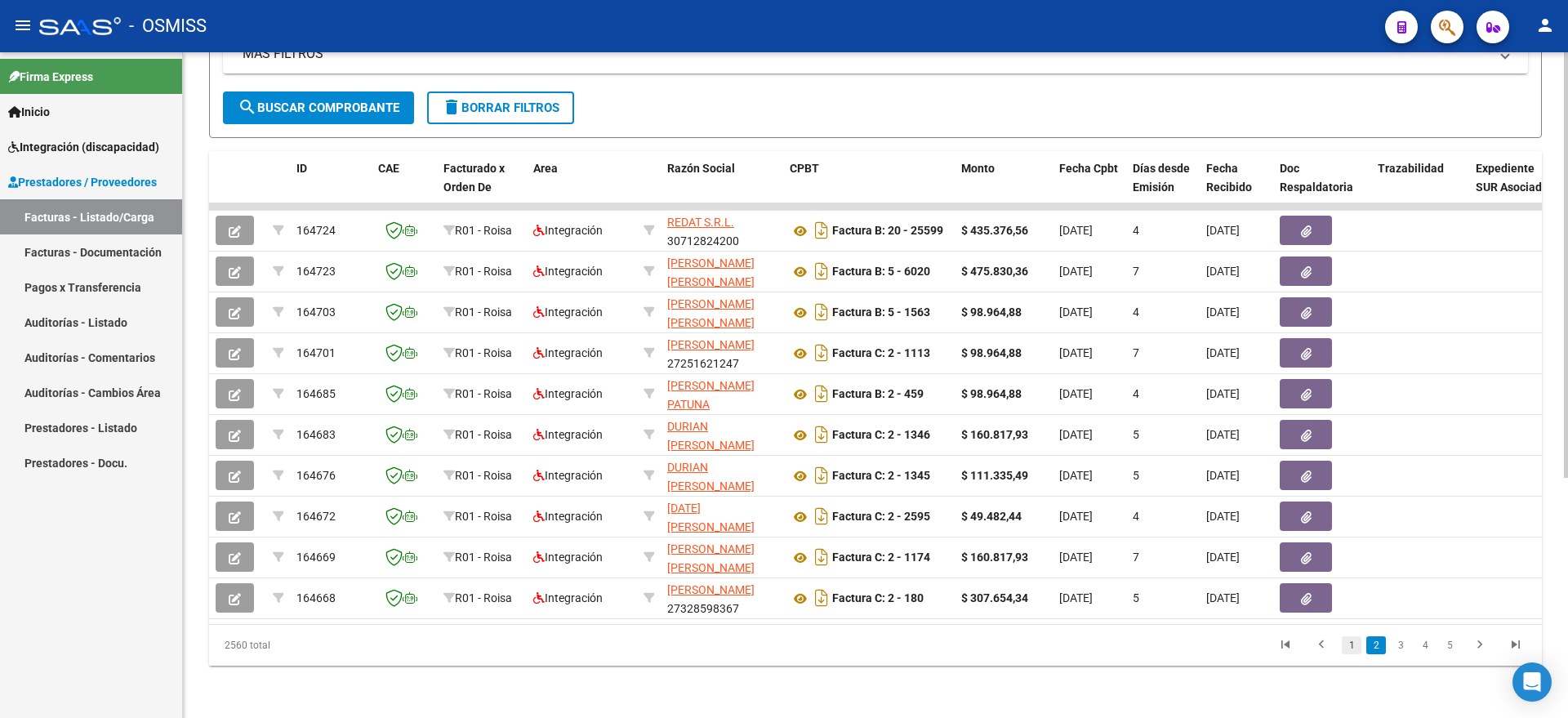
click at [1351, 643] on link "1" at bounding box center [1351, 644] width 19 height 18
